Goal: Task Accomplishment & Management: Complete application form

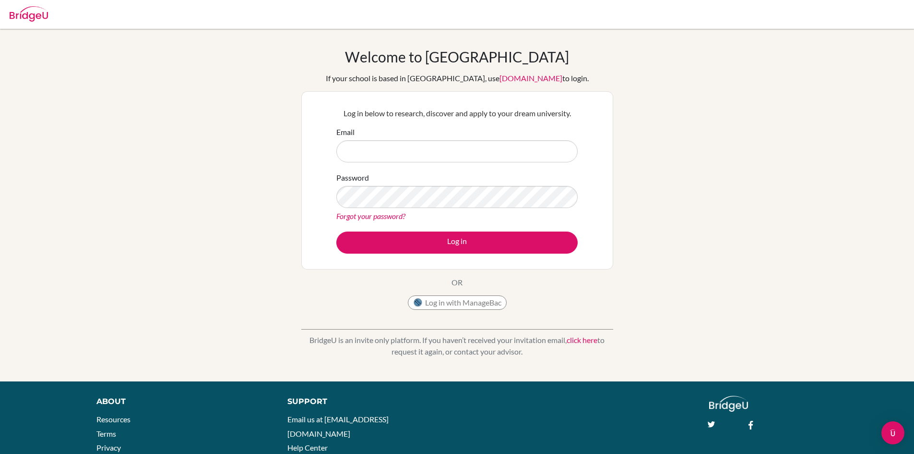
click at [236, 57] on div "Welcome to [GEOGRAPHIC_DATA] If your school is based in [GEOGRAPHIC_DATA], use …" at bounding box center [457, 205] width 914 height 314
click at [418, 155] on input "Email" at bounding box center [456, 151] width 241 height 22
type input "[DOMAIN_NAME][EMAIL_ADDRESS][DOMAIN_NAME]"
click at [336, 231] on button "Log in" at bounding box center [456, 242] width 241 height 22
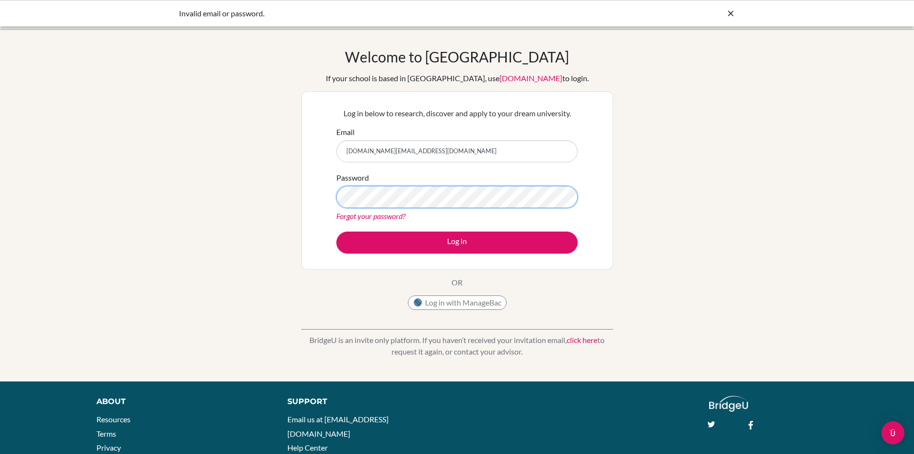
click at [336, 231] on button "Log in" at bounding box center [456, 242] width 241 height 22
